Goal: Transaction & Acquisition: Purchase product/service

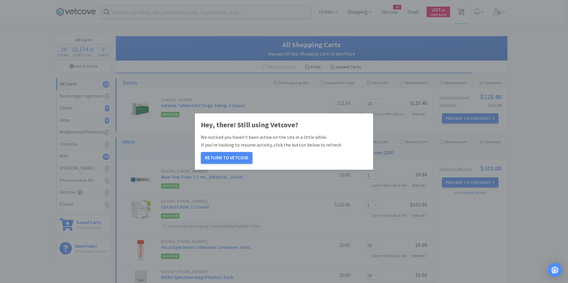
select select "10"
select select "1"
select select "50"
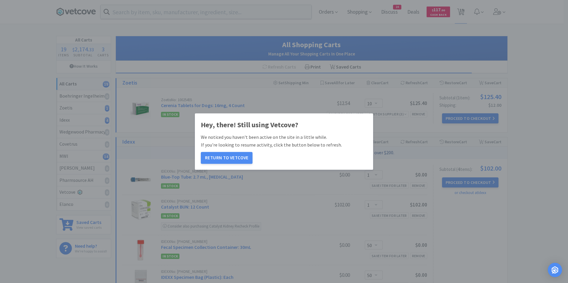
select select "1"
select select "2"
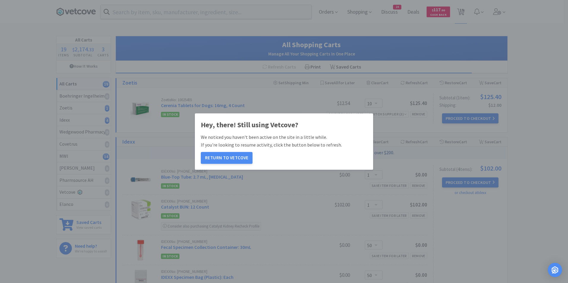
select select "1"
select select "12"
select select "1"
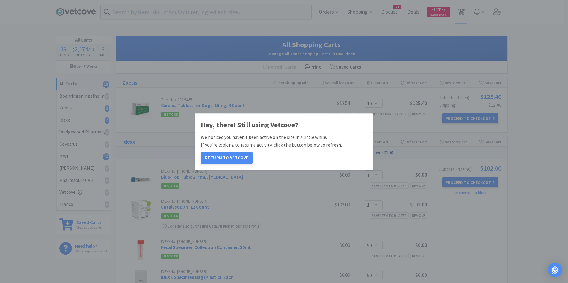
select select "5"
select select "1"
click at [226, 157] on button "Return to Vetcove" at bounding box center [227, 158] width 52 height 12
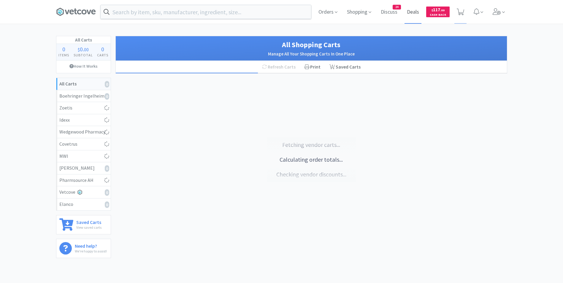
select select "10"
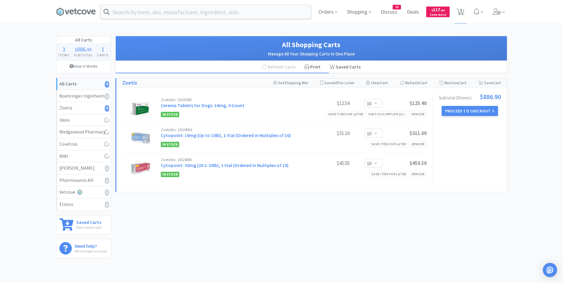
select select "1"
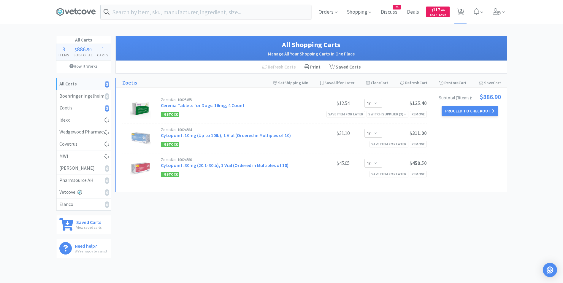
select select "2"
select select "1"
select select "12"
select select "1"
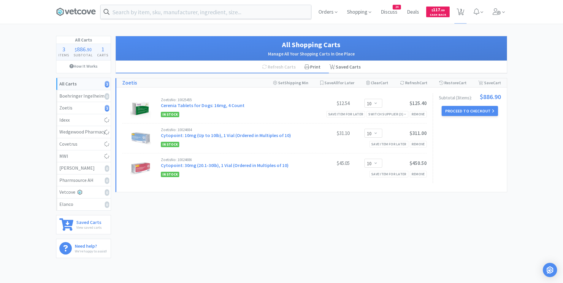
select select "1"
select select "5"
select select "1"
select select "2"
select select "1"
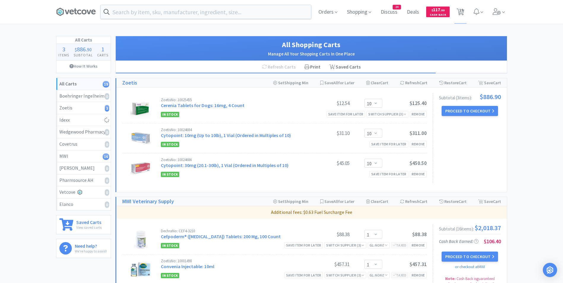
select select "1"
select select "50"
